Goal: Find specific fact: Find specific fact

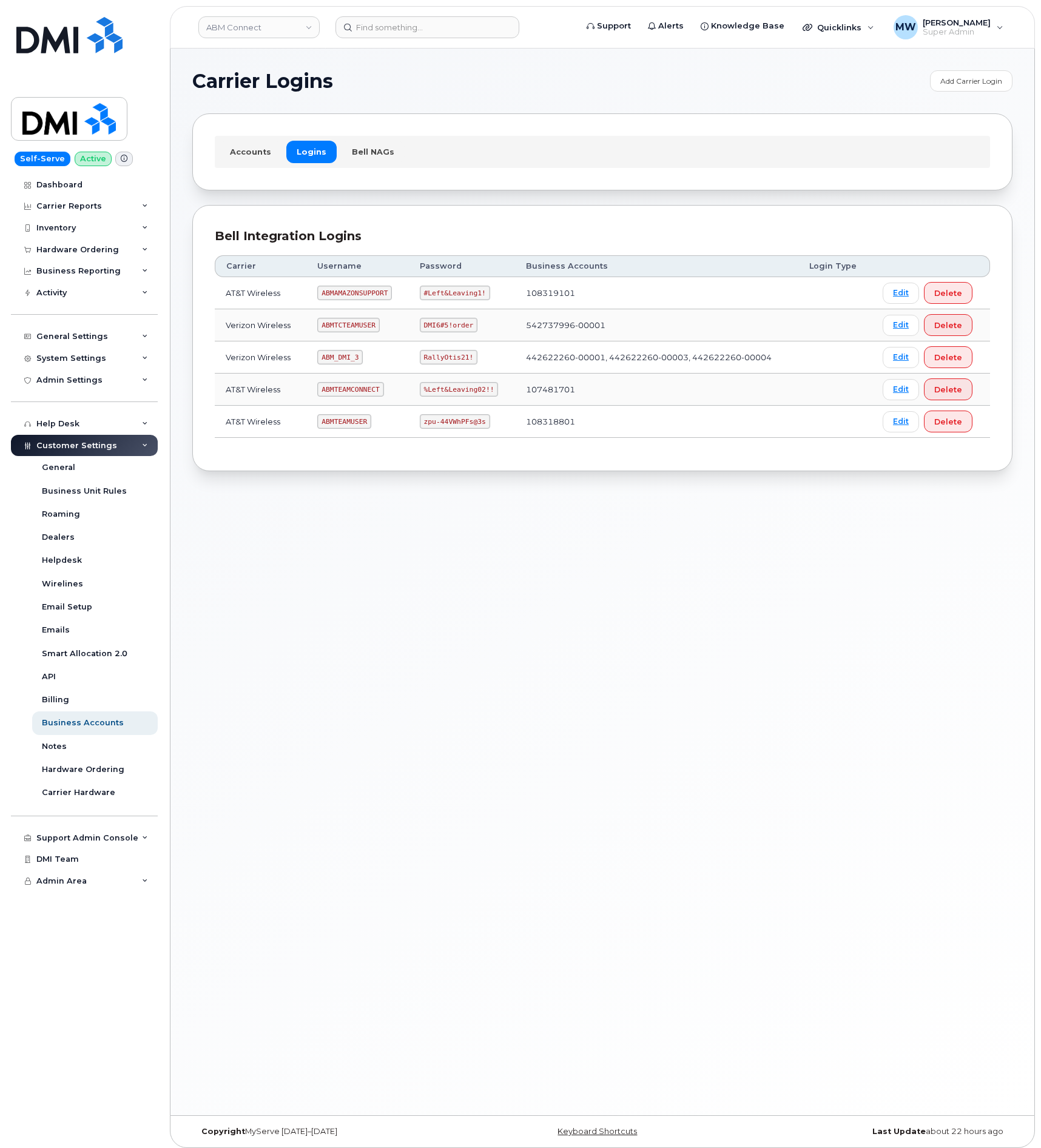
click at [284, 38] on div "ABM Connect" at bounding box center [258, 27] width 133 height 24
click at [280, 22] on link "ABM Connect" at bounding box center [258, 27] width 121 height 22
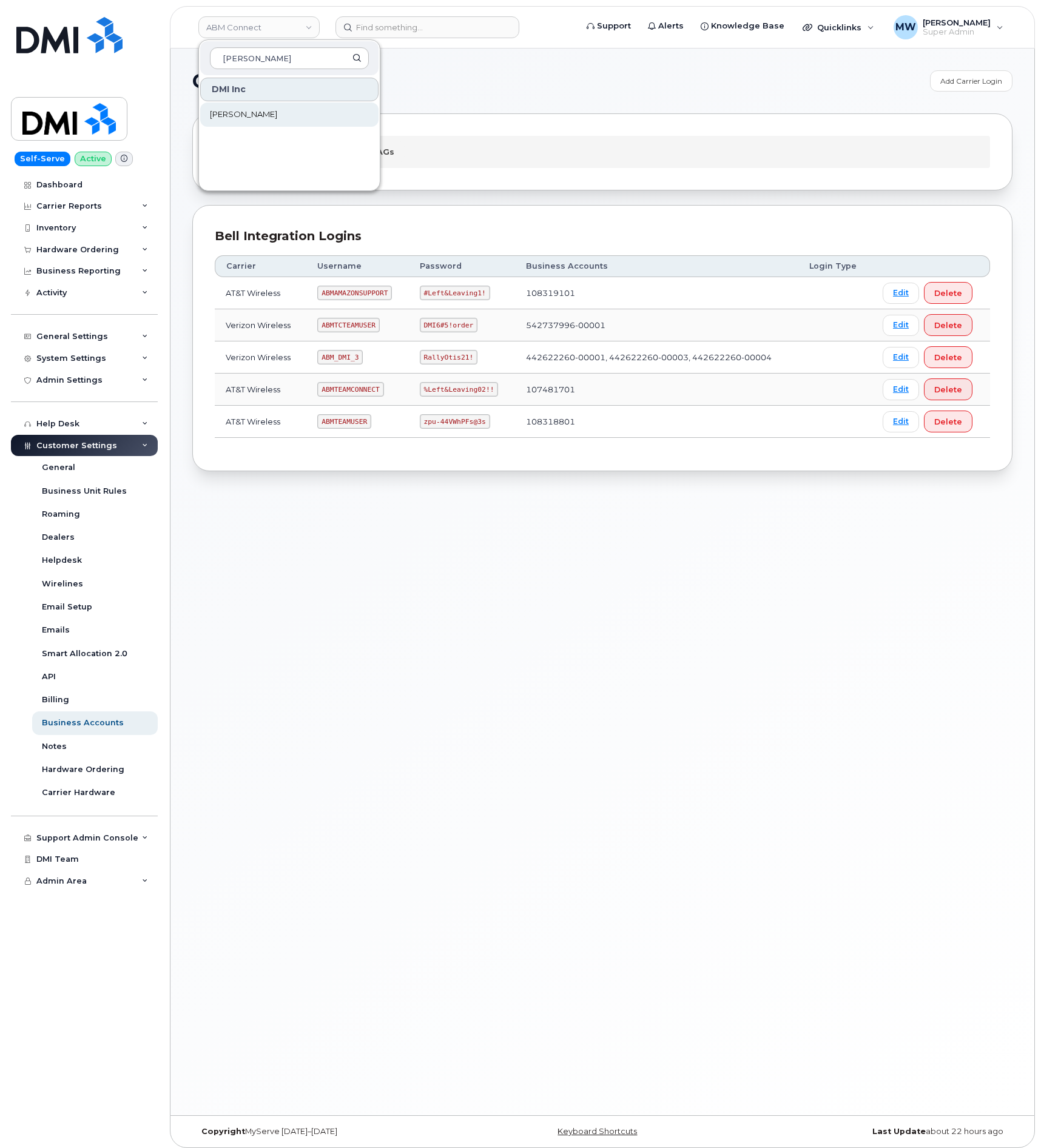
type input "rolli"
click at [253, 118] on link "Rollins" at bounding box center [289, 115] width 178 height 24
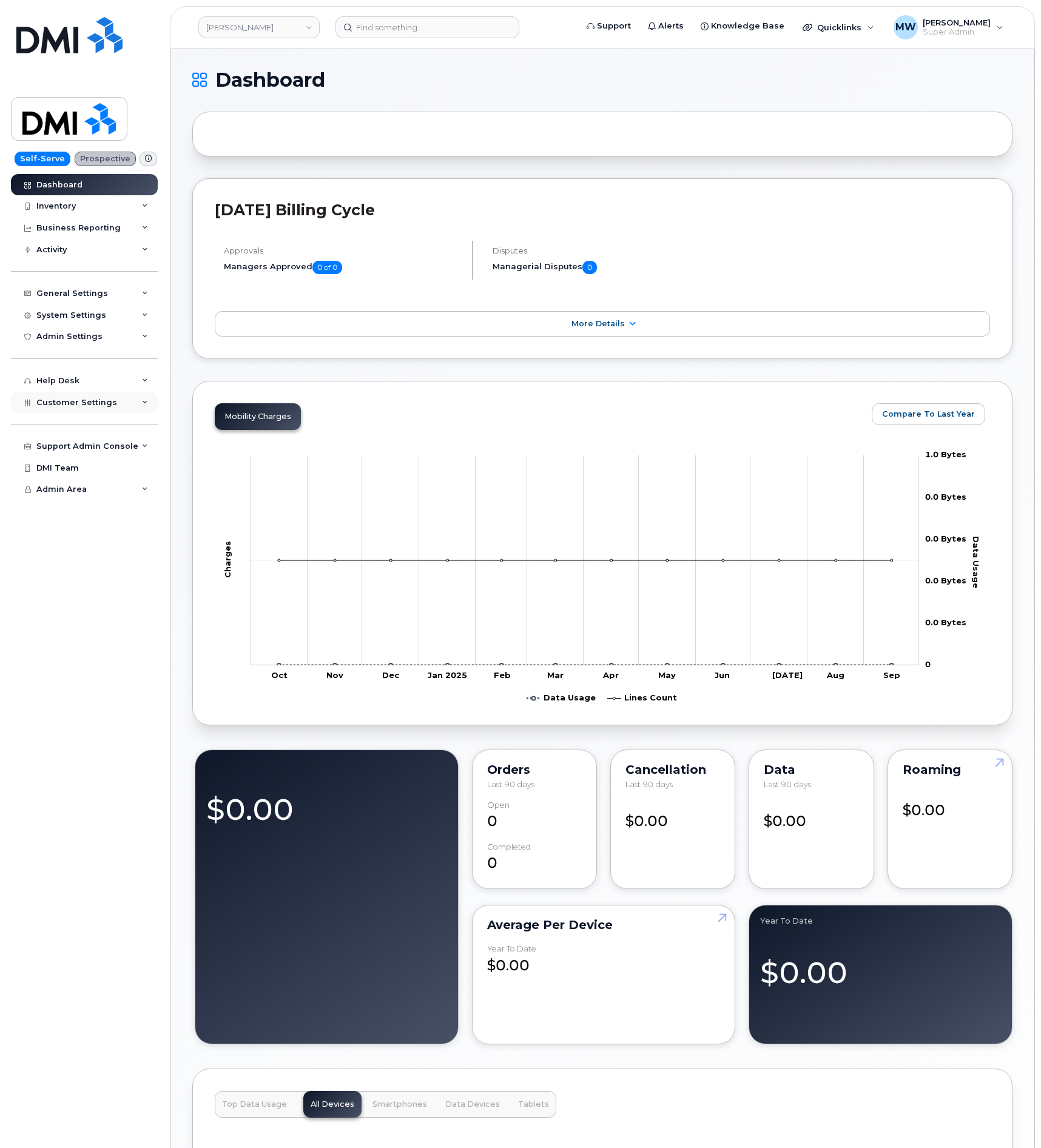
click at [76, 400] on span "Customer Settings" at bounding box center [77, 402] width 81 height 9
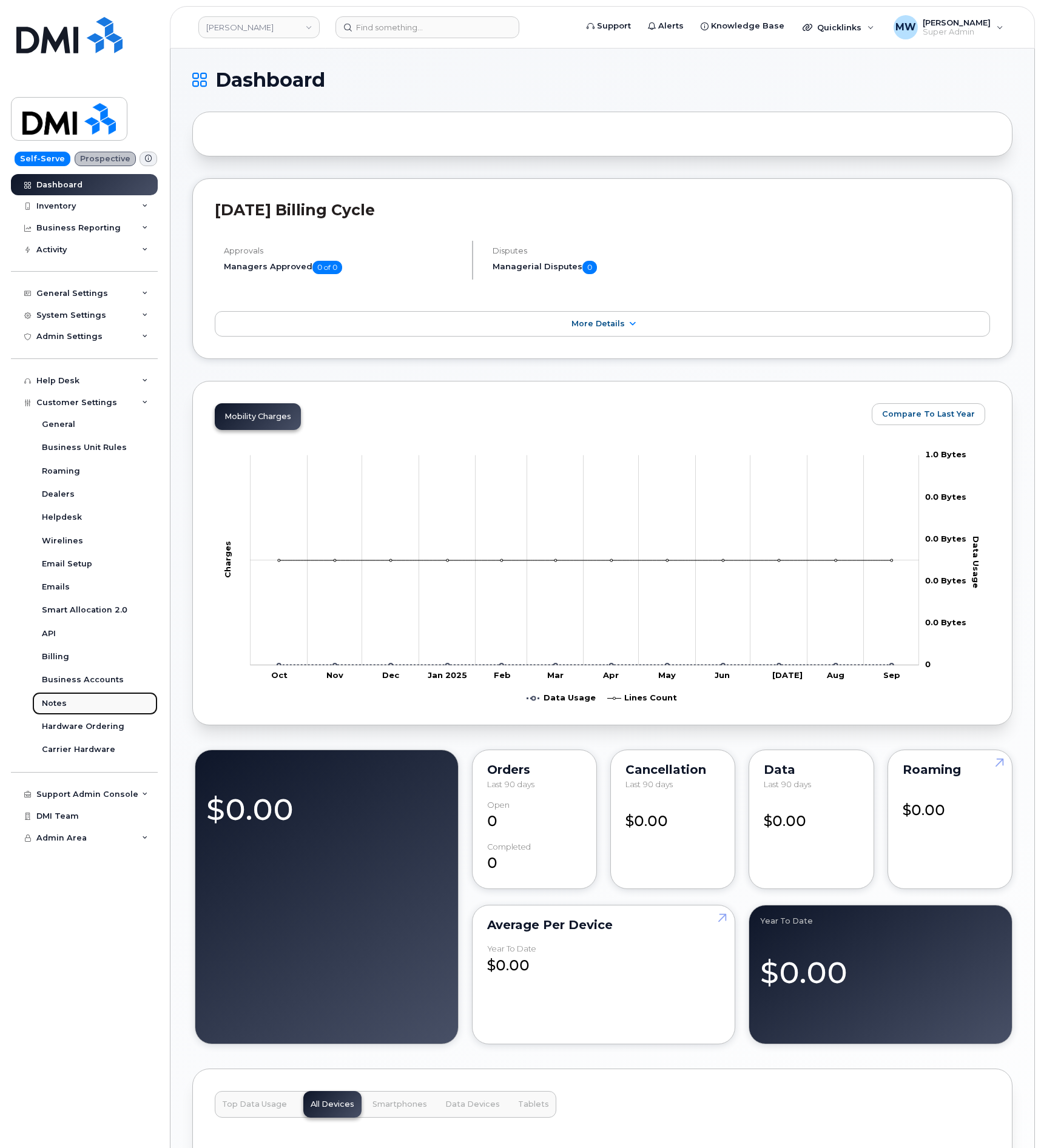
click at [64, 692] on link "Notes" at bounding box center [94, 703] width 126 height 23
click at [62, 684] on div "Business Accounts" at bounding box center [83, 680] width 82 height 11
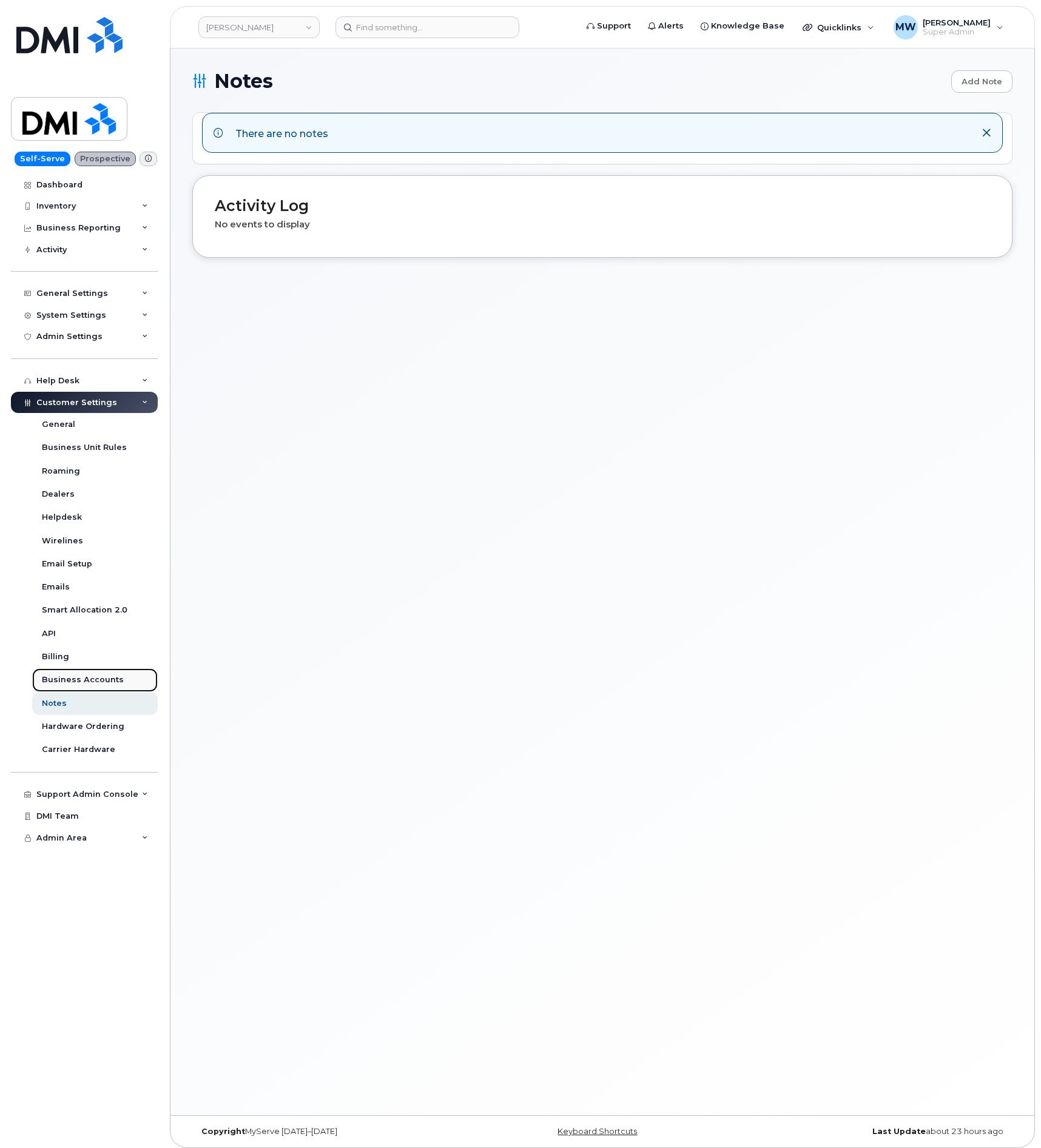
click at [110, 674] on div "Business Accounts" at bounding box center [83, 680] width 82 height 11
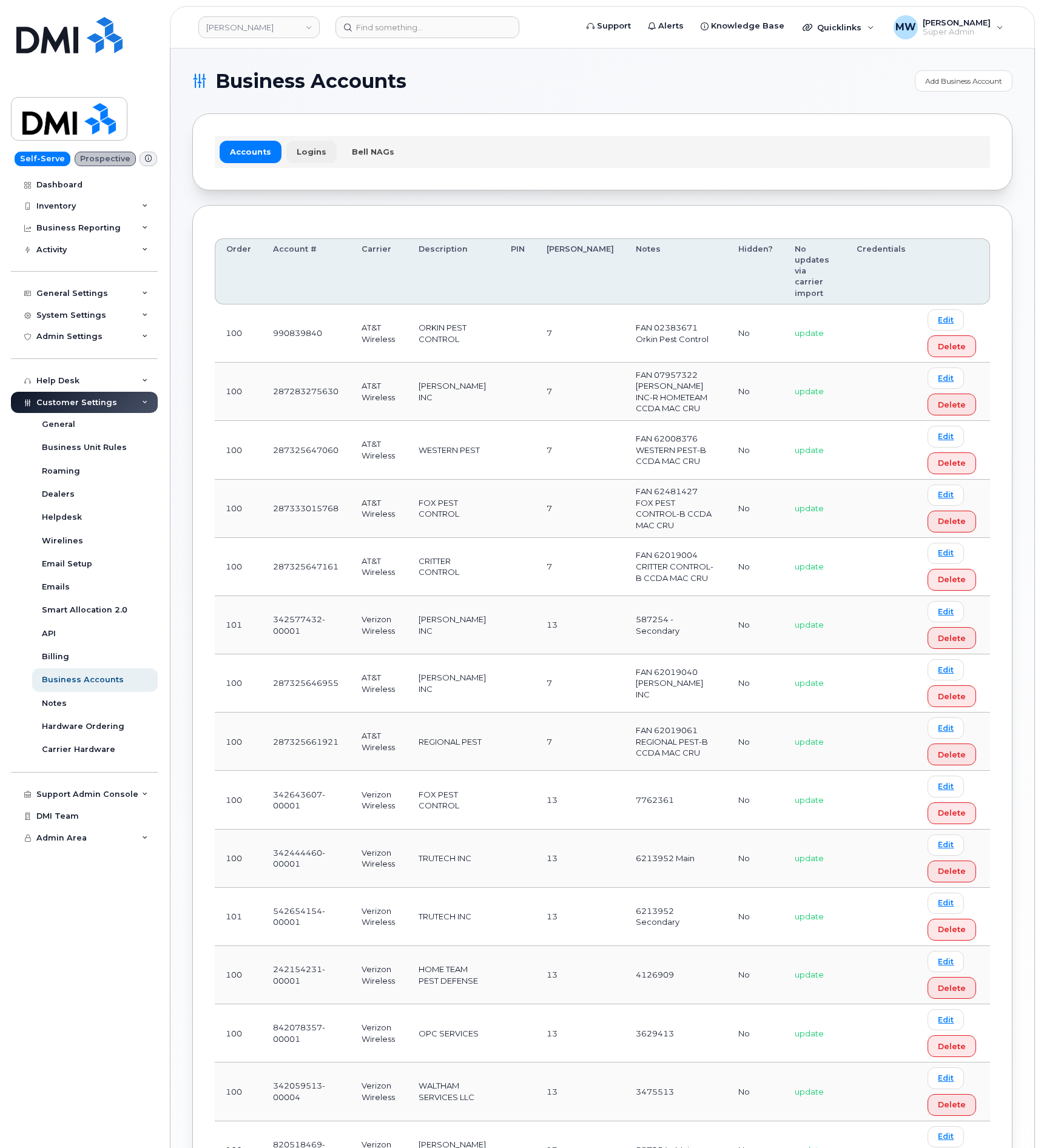
click at [322, 150] on link "Logins" at bounding box center [311, 151] width 50 height 22
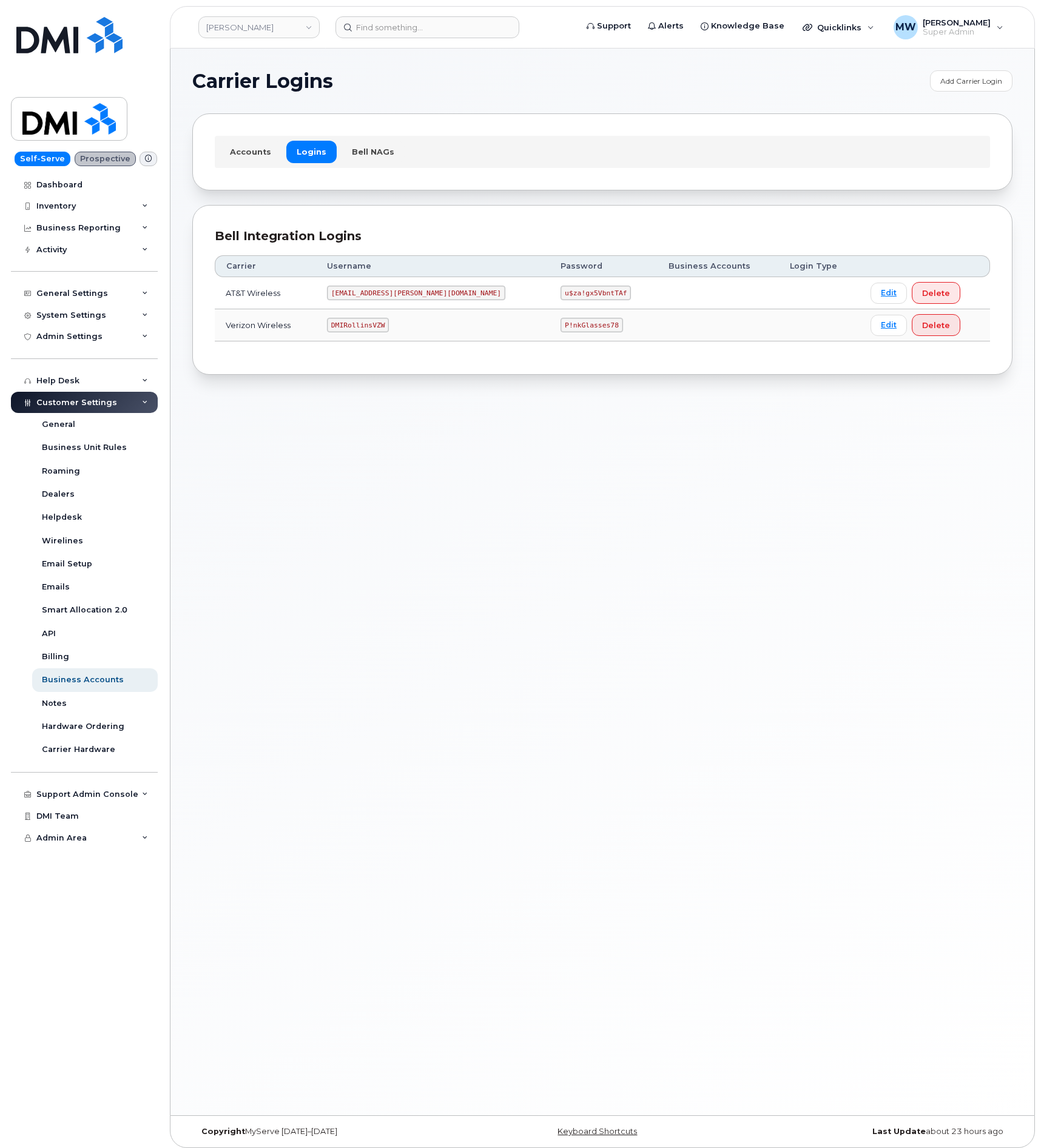
click at [370, 327] on code "DMIRollinsVZW" at bounding box center [357, 324] width 62 height 14
copy code "DMIRollinsVZW"
click at [560, 332] on code "P!nkGlasses78" at bounding box center [591, 324] width 62 height 14
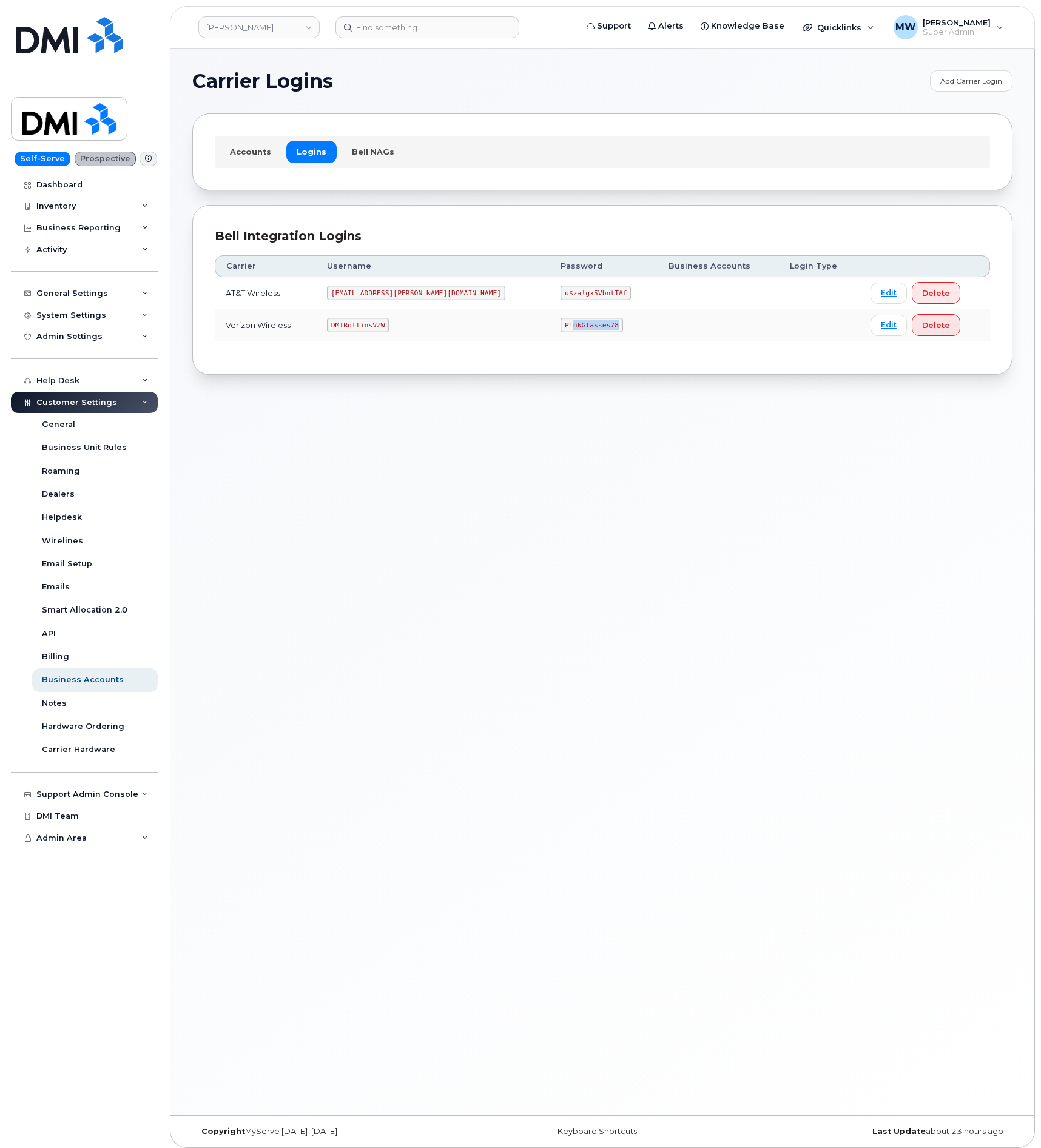
click at [560, 332] on code "P!nkGlasses78" at bounding box center [591, 324] width 62 height 14
copy code "P!nkGlasses78"
click at [371, 299] on code "MS-Rollins@dminc.com" at bounding box center [416, 292] width 178 height 14
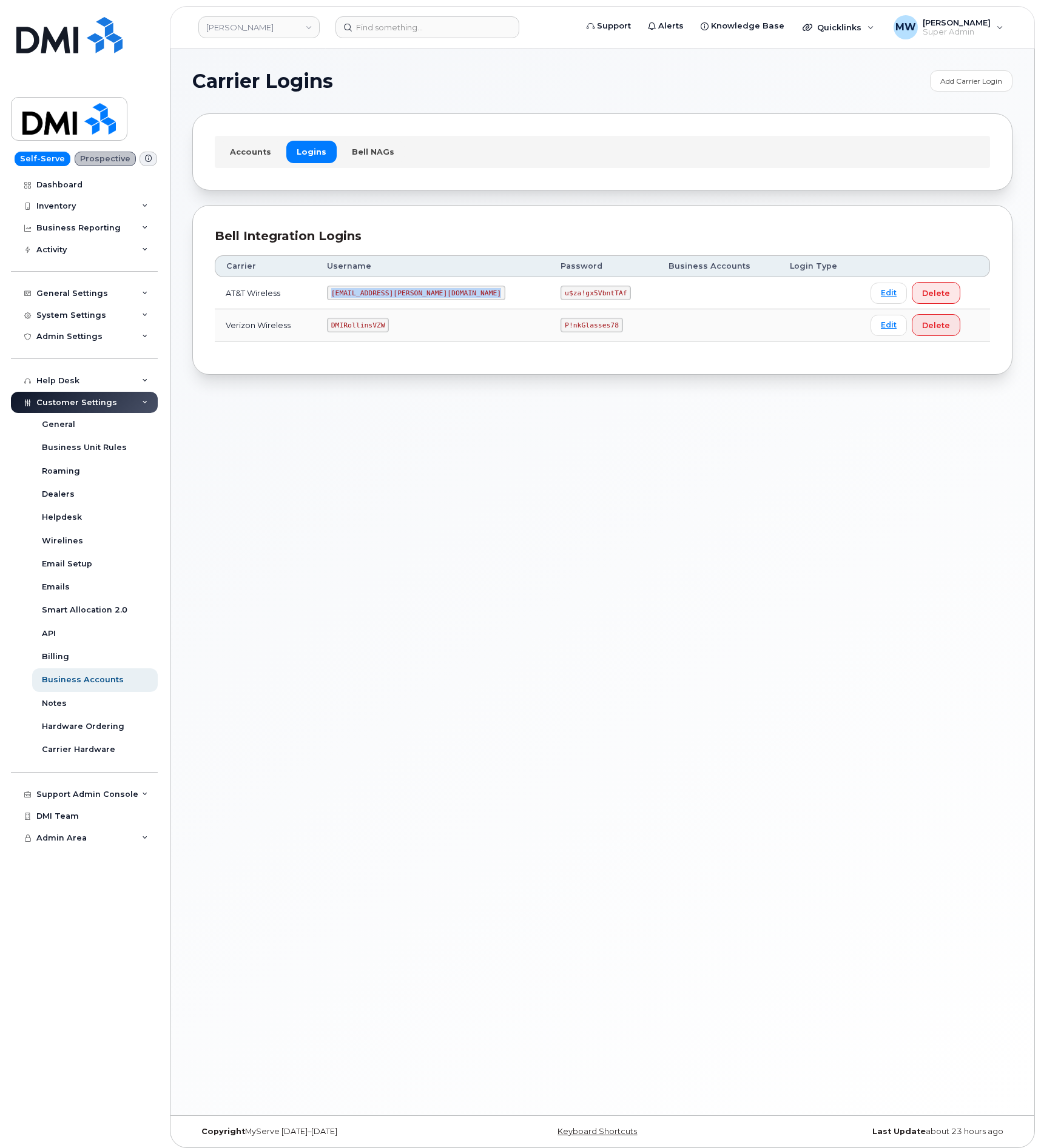
click at [371, 299] on code "MS-Rollins@dminc.com" at bounding box center [416, 292] width 178 height 14
copy code "MS-Rollins@dminc.com"
click at [560, 298] on code "u$za!gx5VbntTAf" at bounding box center [596, 292] width 70 height 14
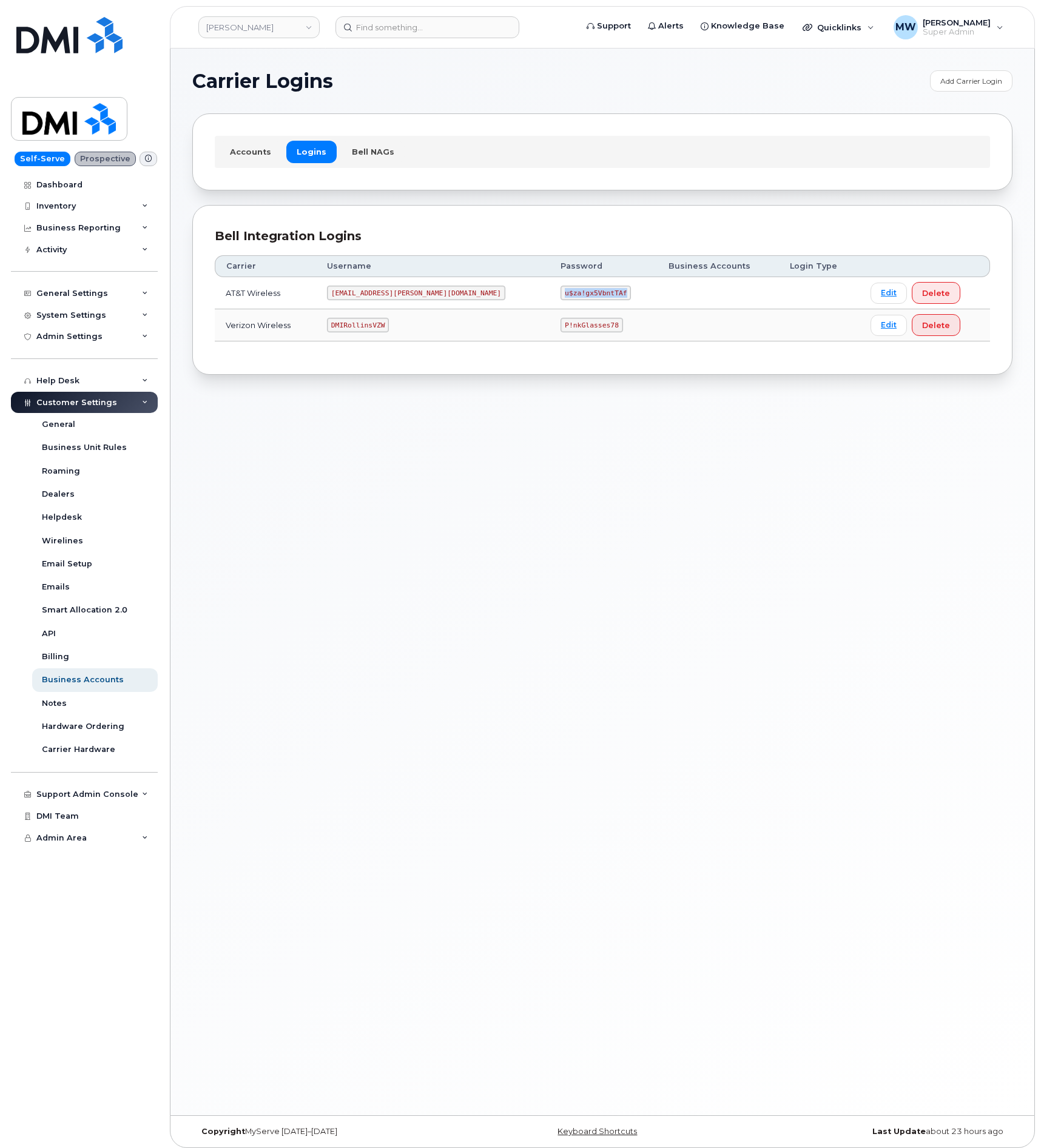
copy code "u$za!gx5VbntTAf"
click at [389, 332] on code "DMIRollinsVZW" at bounding box center [357, 324] width 62 height 14
copy code "DMIRollinsVZW"
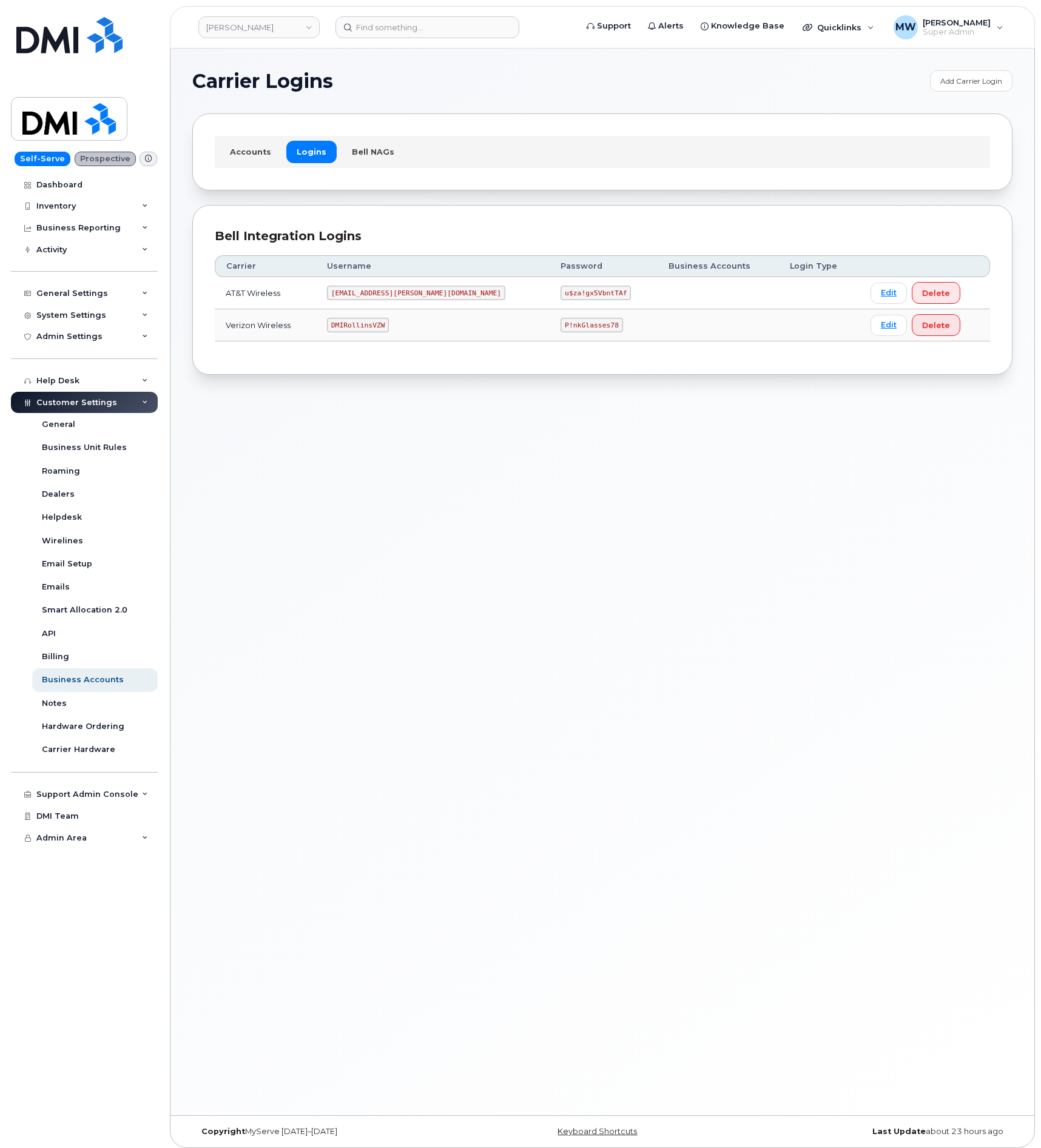
click at [560, 324] on code "P!nkGlasses78" at bounding box center [591, 324] width 62 height 14
copy code "P!nkGlasses78"
